Goal: Task Accomplishment & Management: Manage account settings

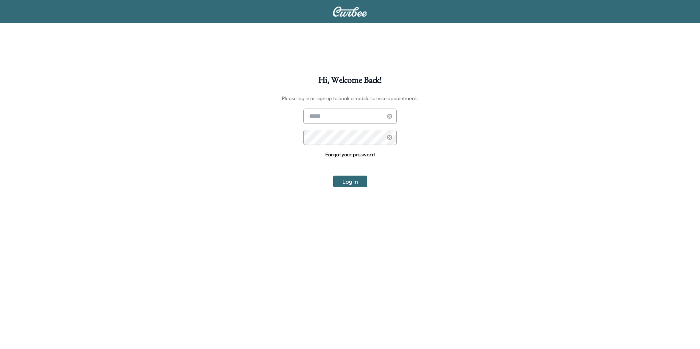
type input "**********"
click at [353, 153] on link "Forgot your password" at bounding box center [349, 154] width 49 height 7
